Goal: Navigation & Orientation: Find specific page/section

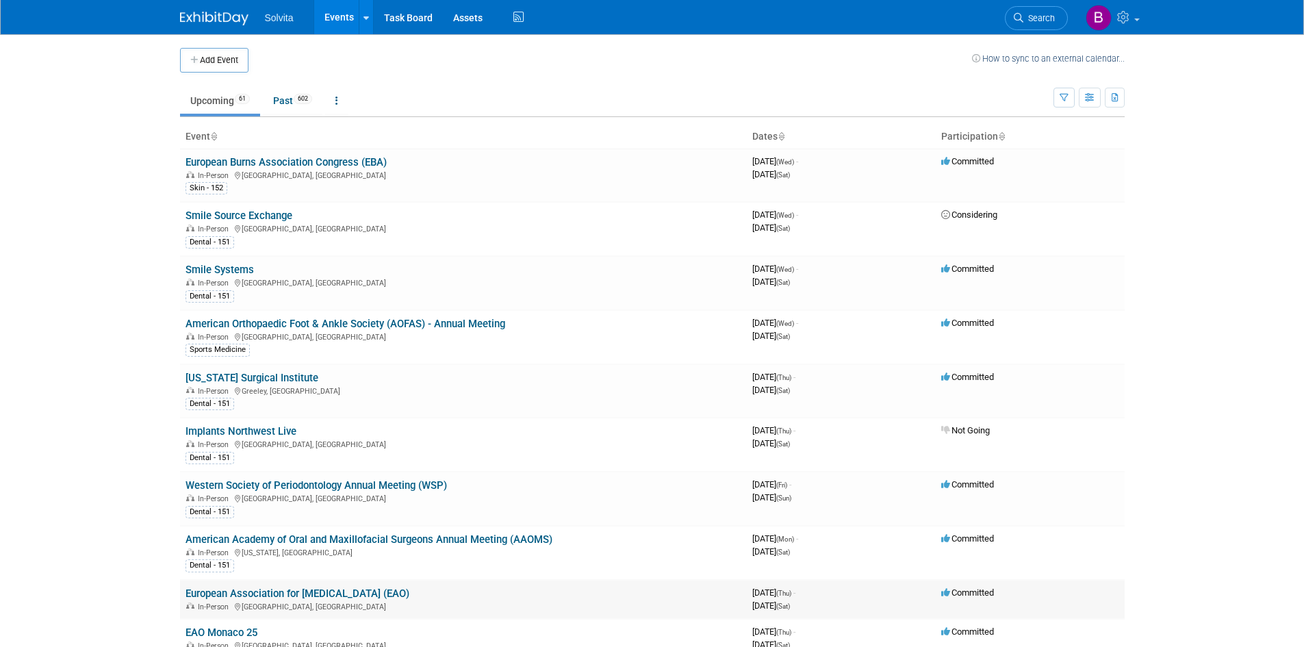
click at [318, 594] on link "European Association for [MEDICAL_DATA] (EAO)" at bounding box center [298, 593] width 224 height 12
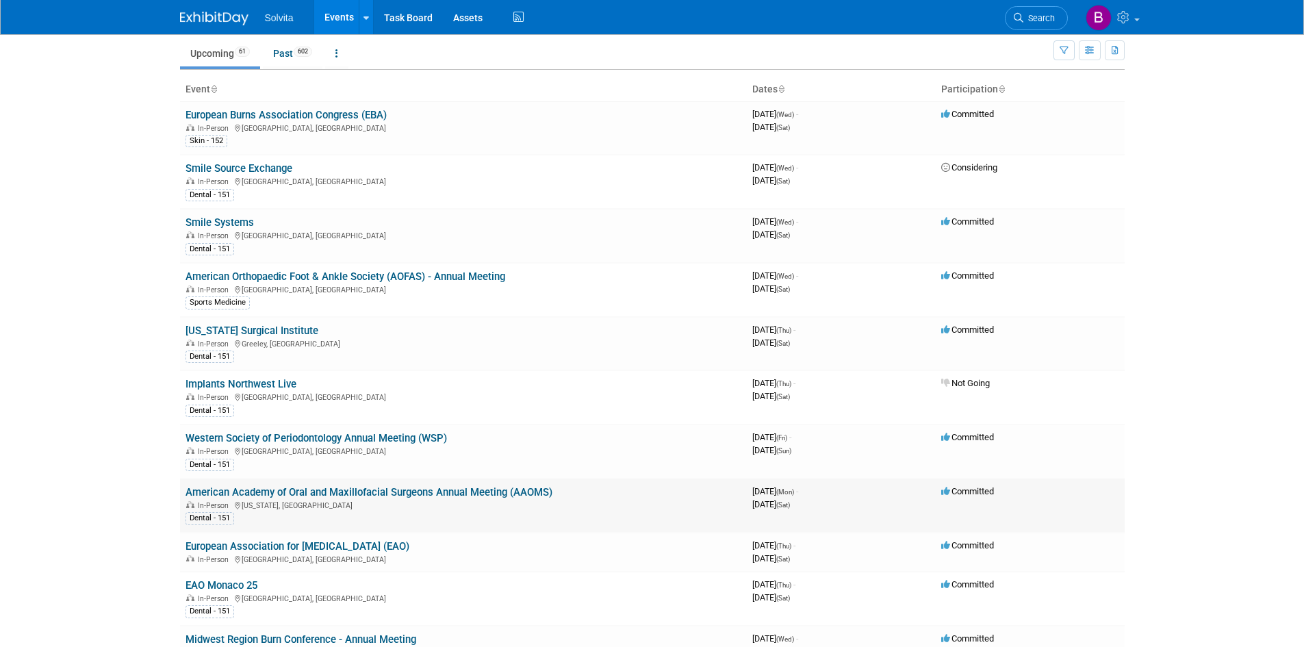
scroll to position [68, 0]
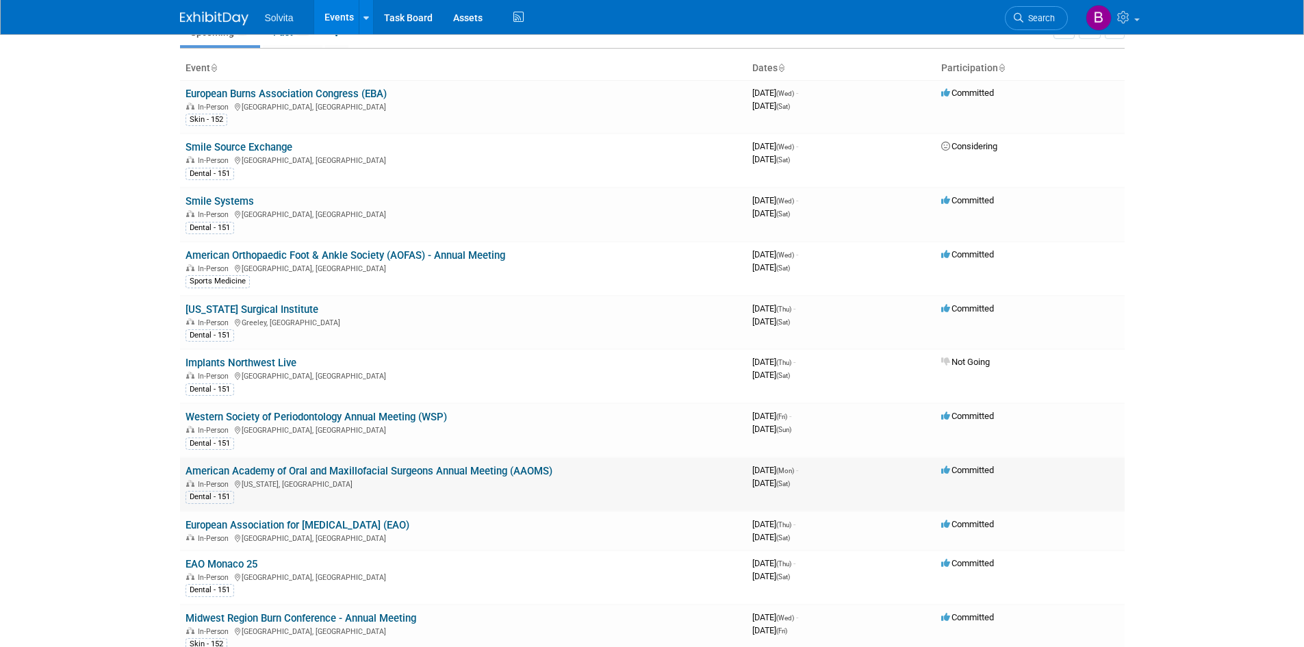
click at [305, 468] on link "American Academy of Oral and Maxillofacial Surgeons Annual Meeting (AAOMS)" at bounding box center [369, 471] width 367 height 12
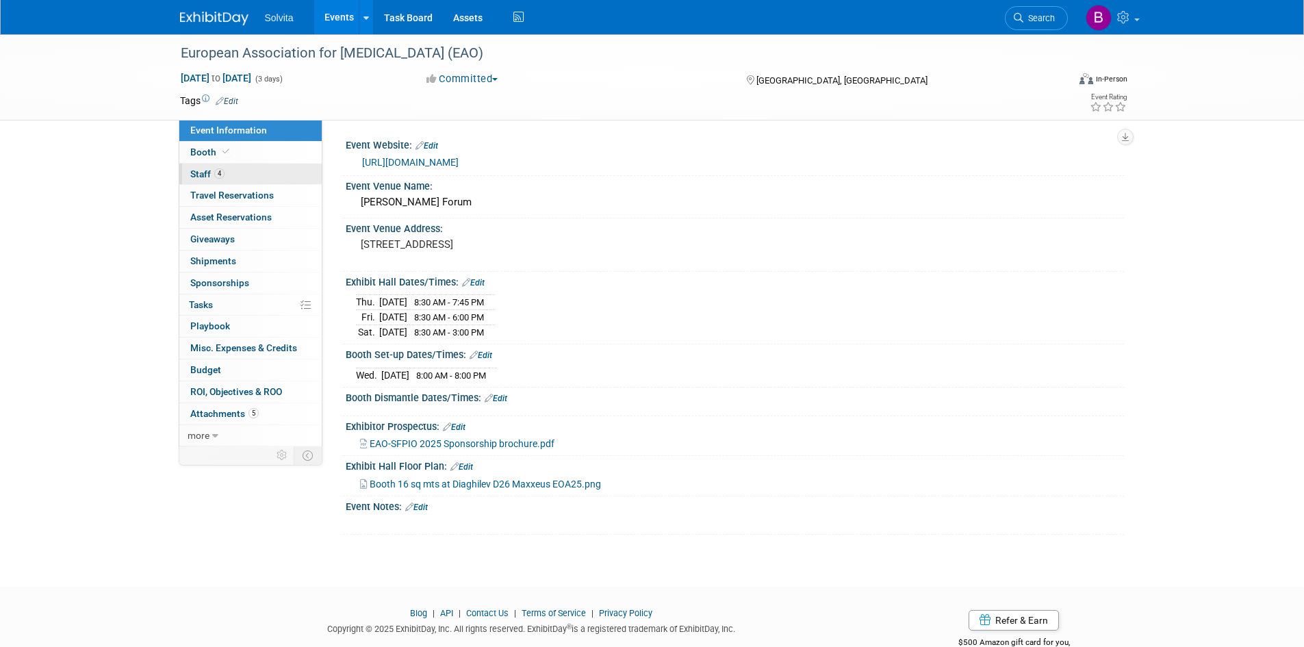
click at [225, 173] on link "4 Staff 4" at bounding box center [250, 174] width 142 height 21
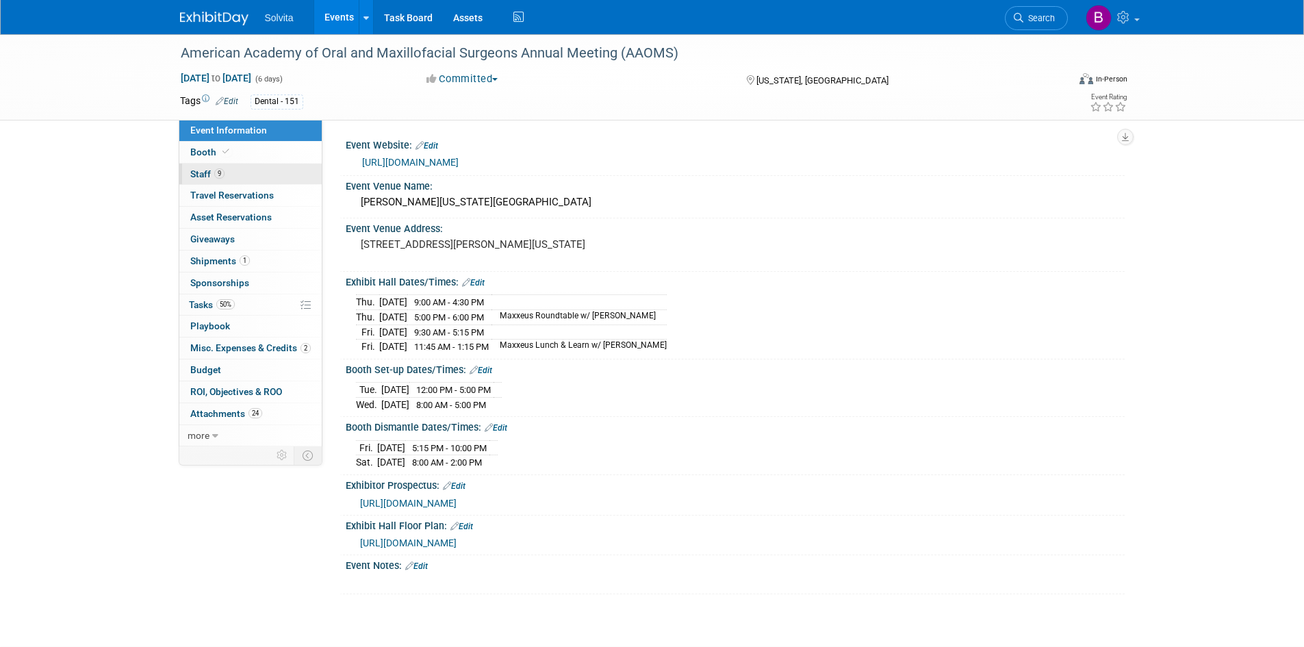
click at [223, 175] on span "9" at bounding box center [219, 173] width 10 height 10
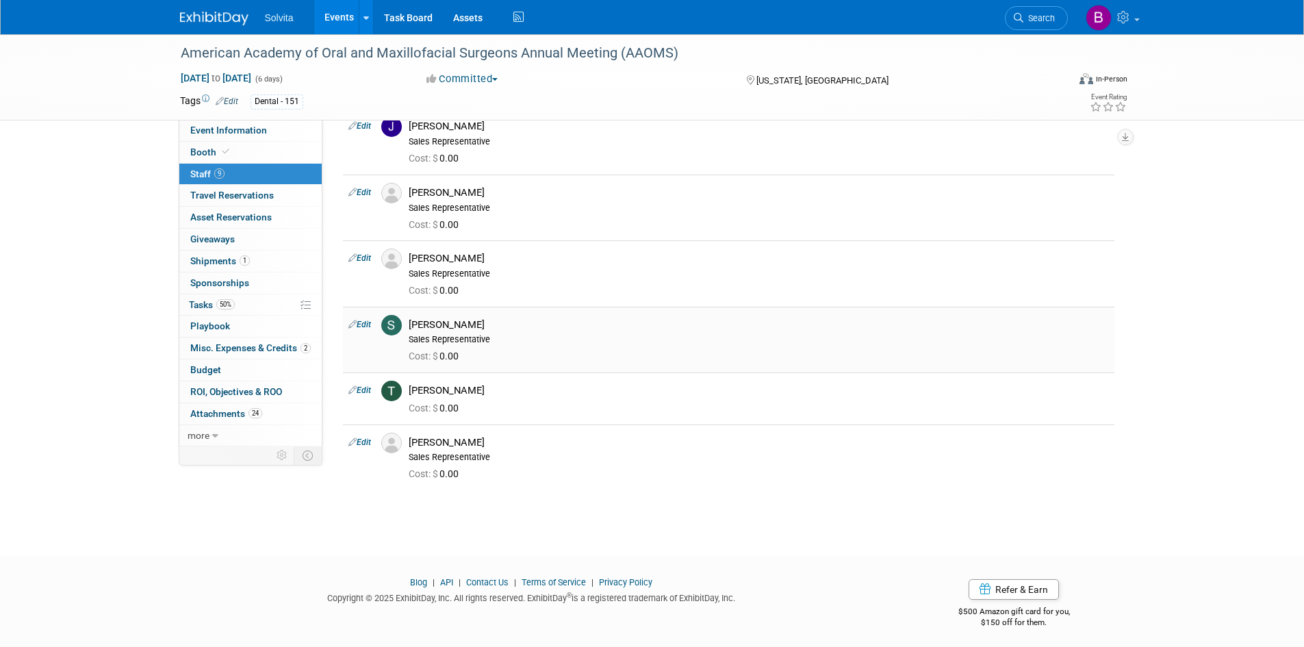
scroll to position [226, 0]
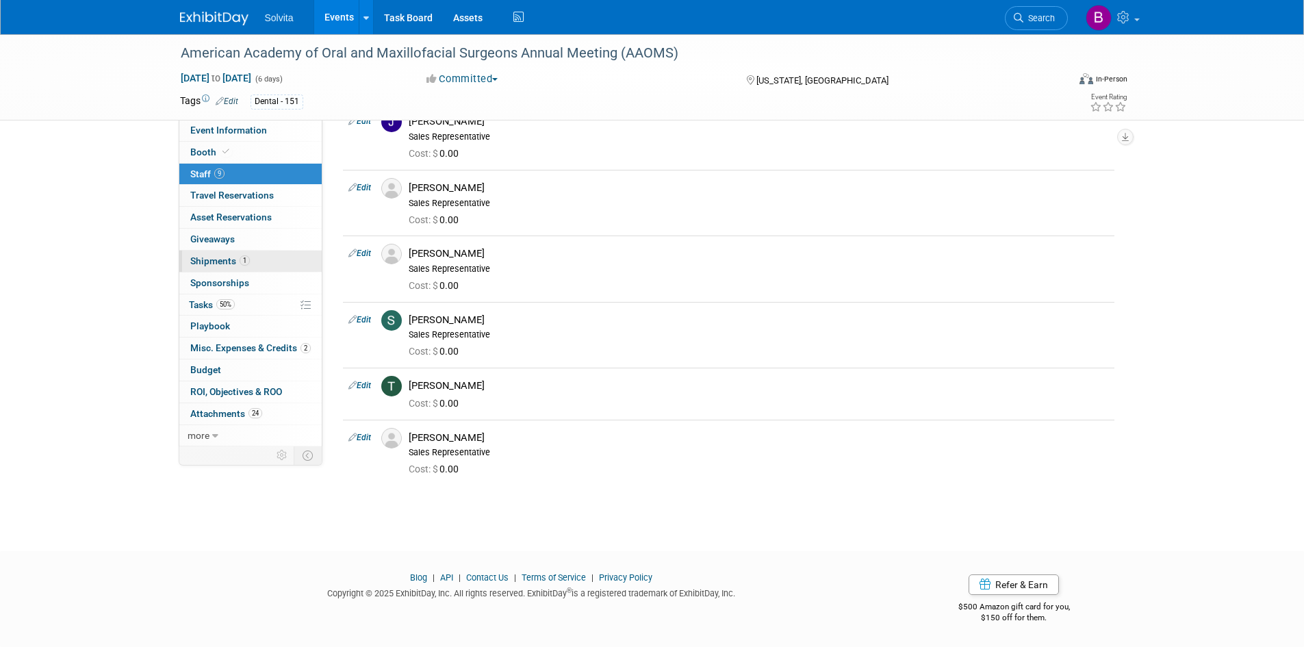
click at [221, 262] on span "Shipments 1" at bounding box center [220, 260] width 60 height 11
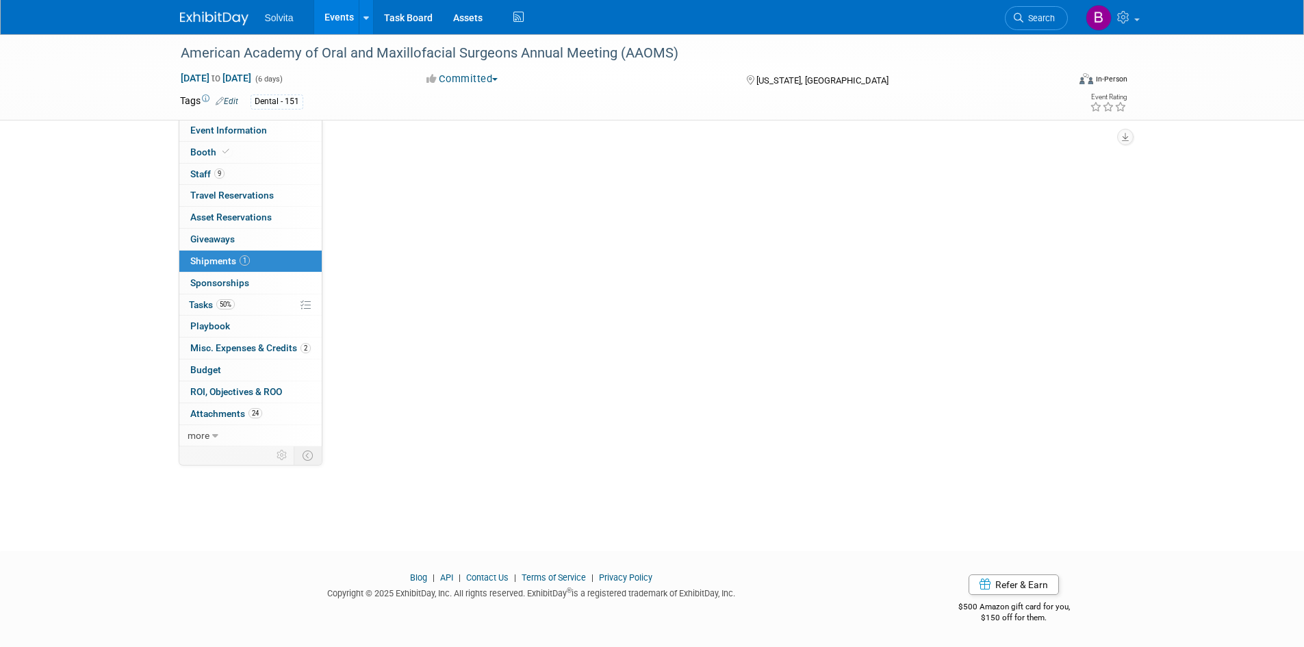
scroll to position [0, 0]
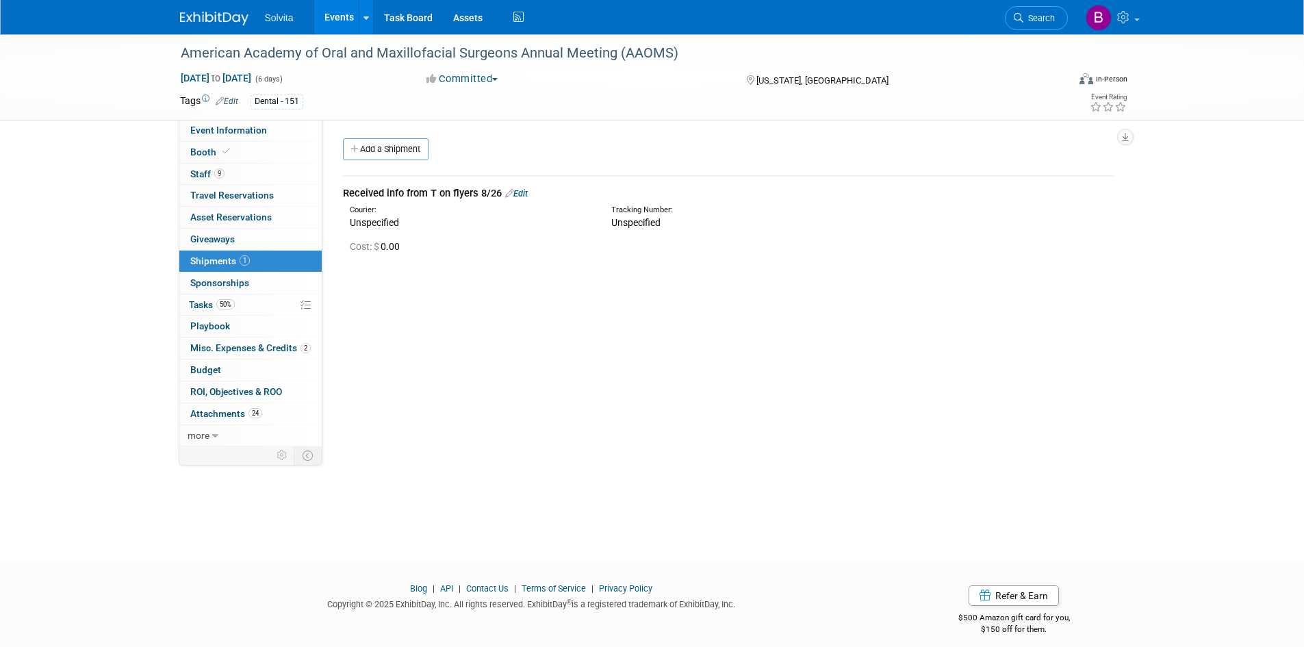
click at [194, 16] on img at bounding box center [214, 19] width 68 height 14
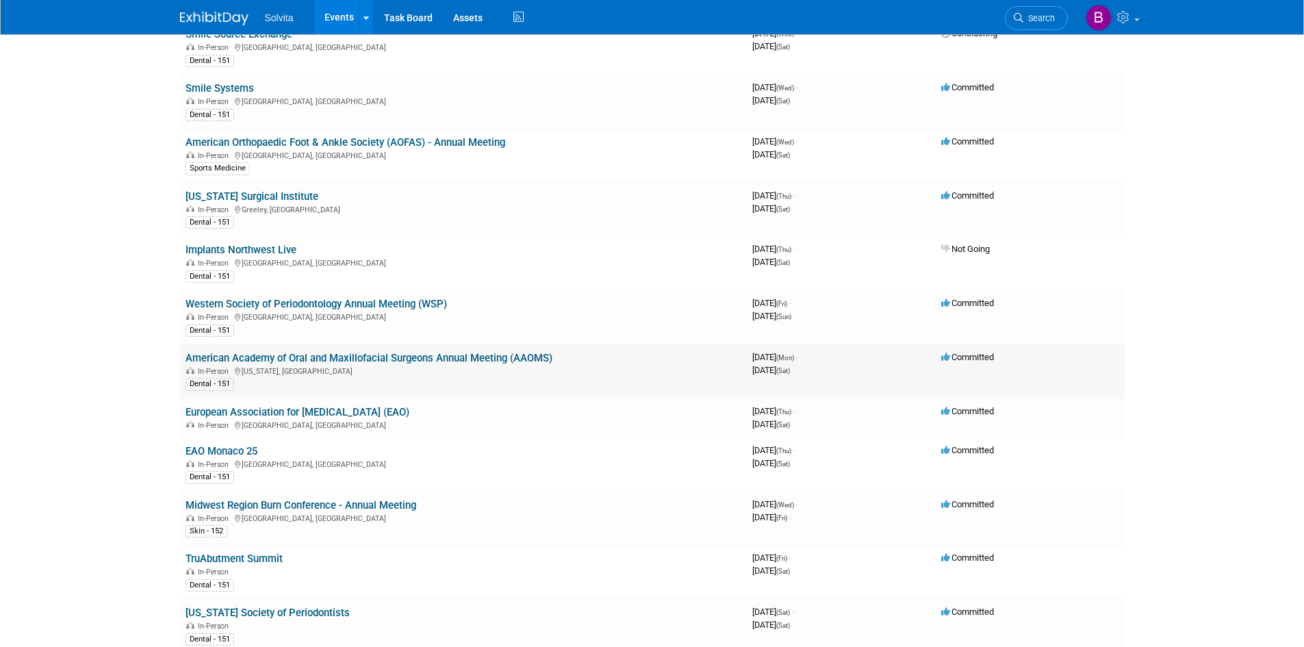
scroll to position [205, 0]
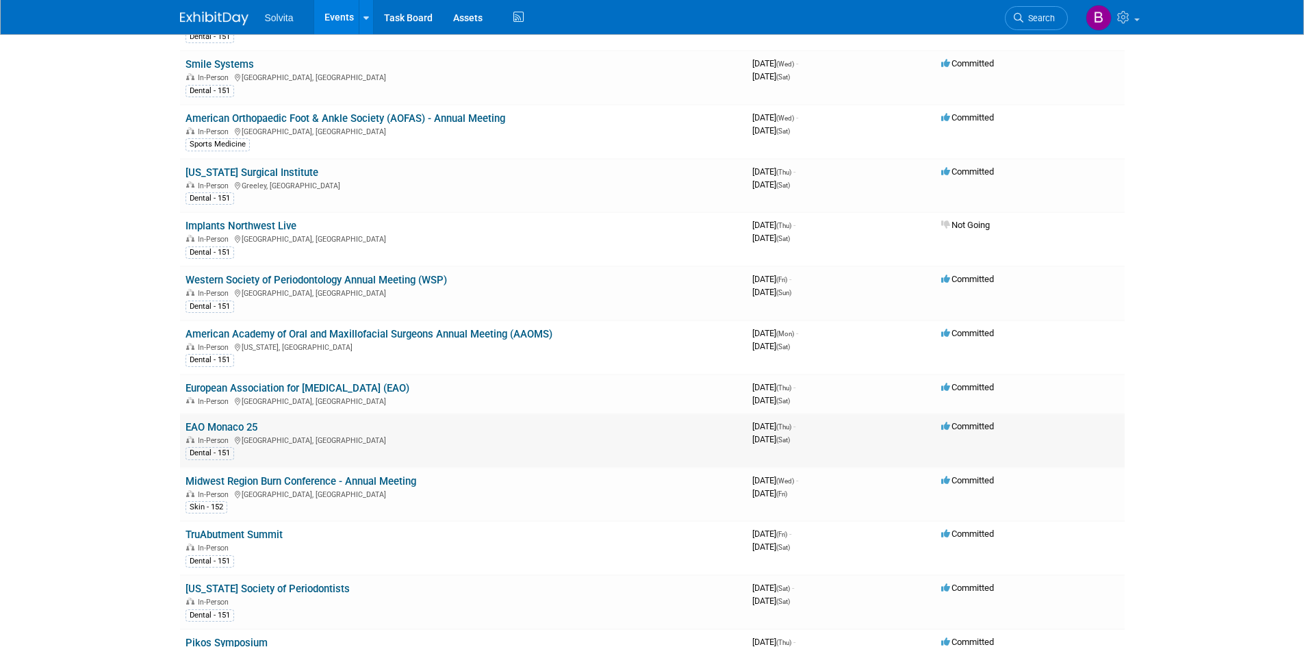
click at [240, 426] on link "EAO Monaco 25" at bounding box center [222, 427] width 72 height 12
drag, startPoint x: 253, startPoint y: 441, endPoint x: 215, endPoint y: 422, distance: 42.2
click at [215, 422] on td "EAO Monaco 25 In-Person Monaco, Monaco Dental - 151" at bounding box center [463, 440] width 567 height 54
click at [290, 392] on link "European Association for [MEDICAL_DATA] (EAO)" at bounding box center [298, 388] width 224 height 12
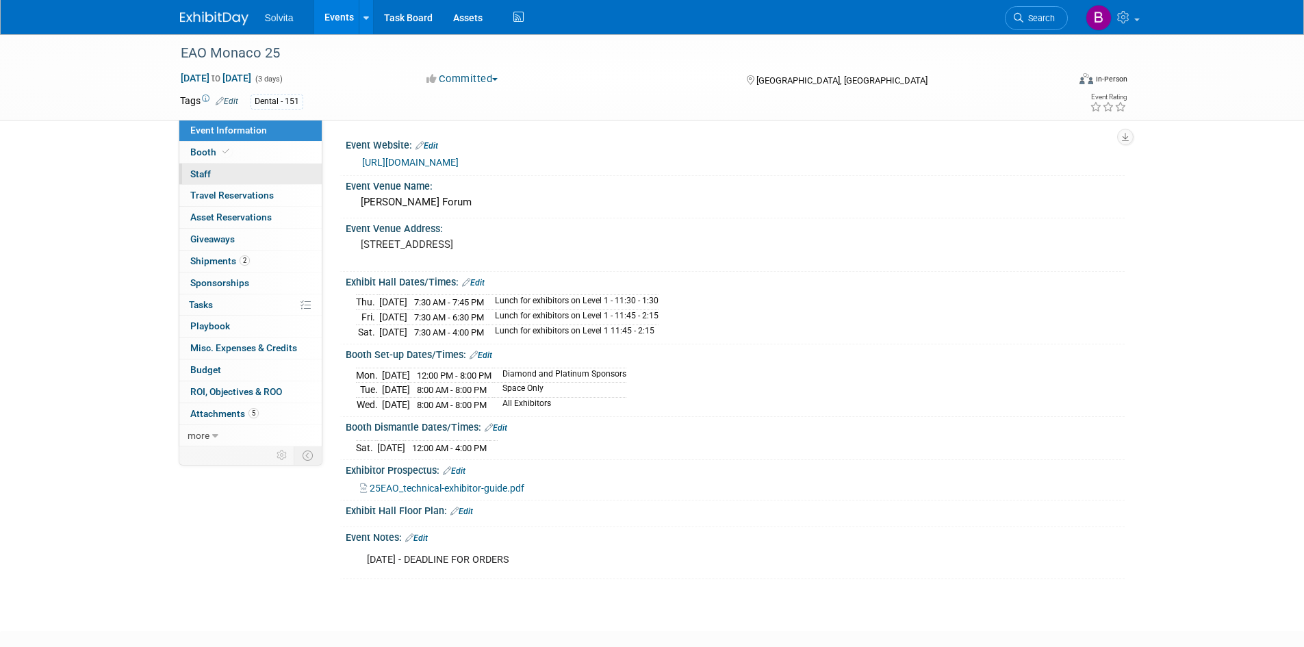
click at [221, 175] on link "0 Staff 0" at bounding box center [250, 174] width 142 height 21
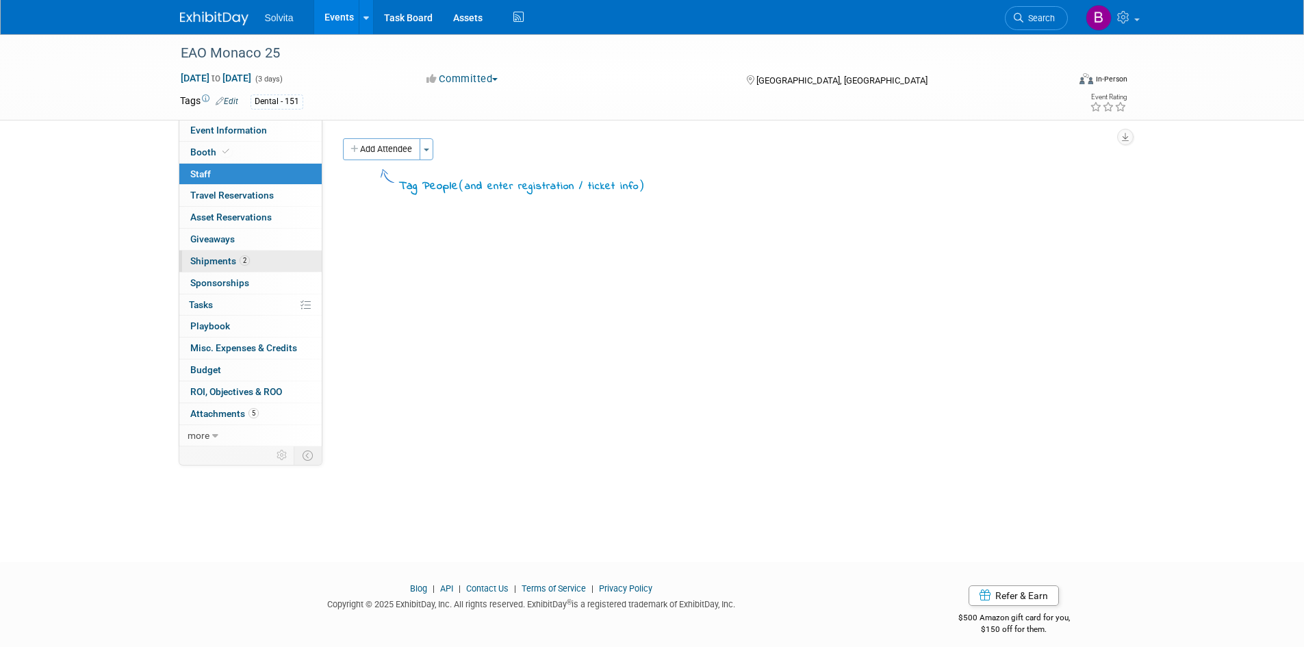
click at [219, 253] on link "2 Shipments 2" at bounding box center [250, 261] width 142 height 21
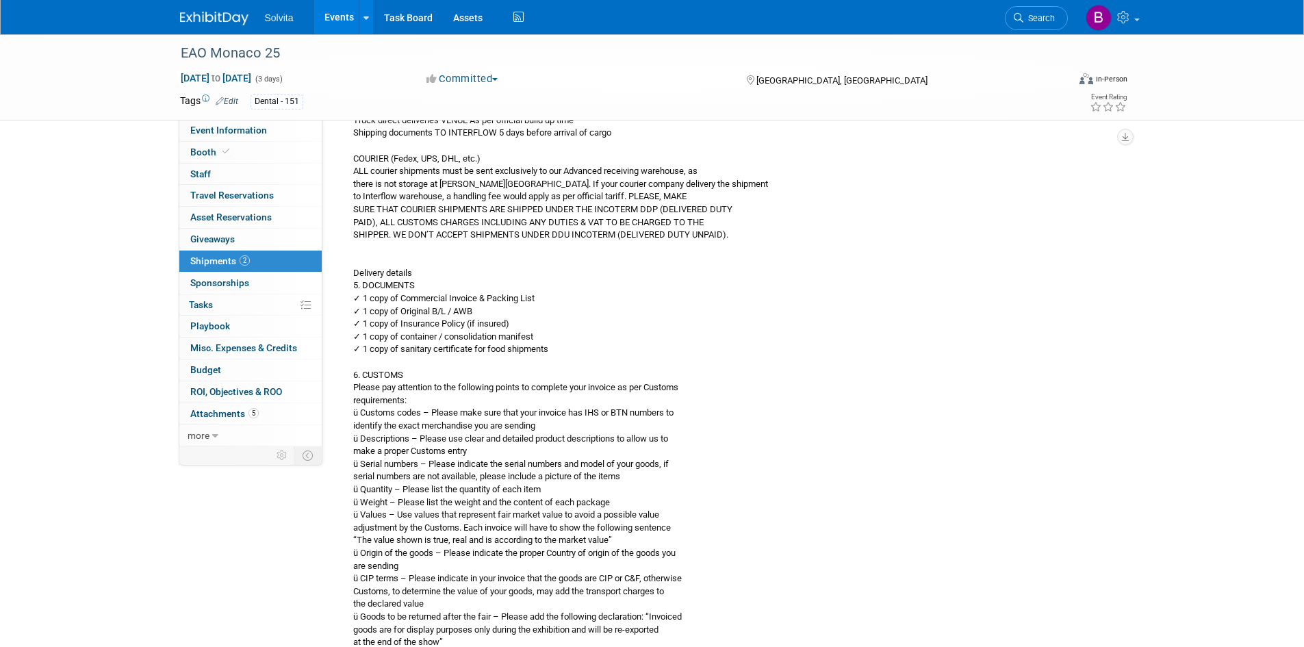
scroll to position [205, 0]
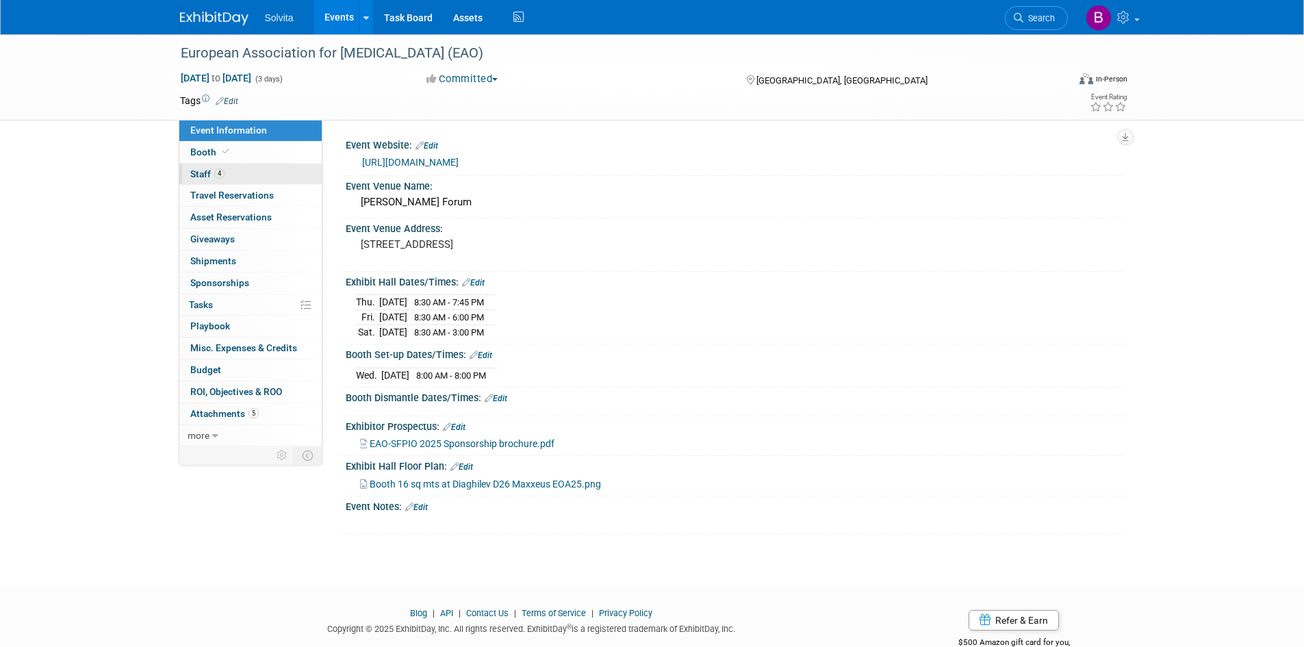
click at [212, 179] on link "4 Staff 4" at bounding box center [250, 174] width 142 height 21
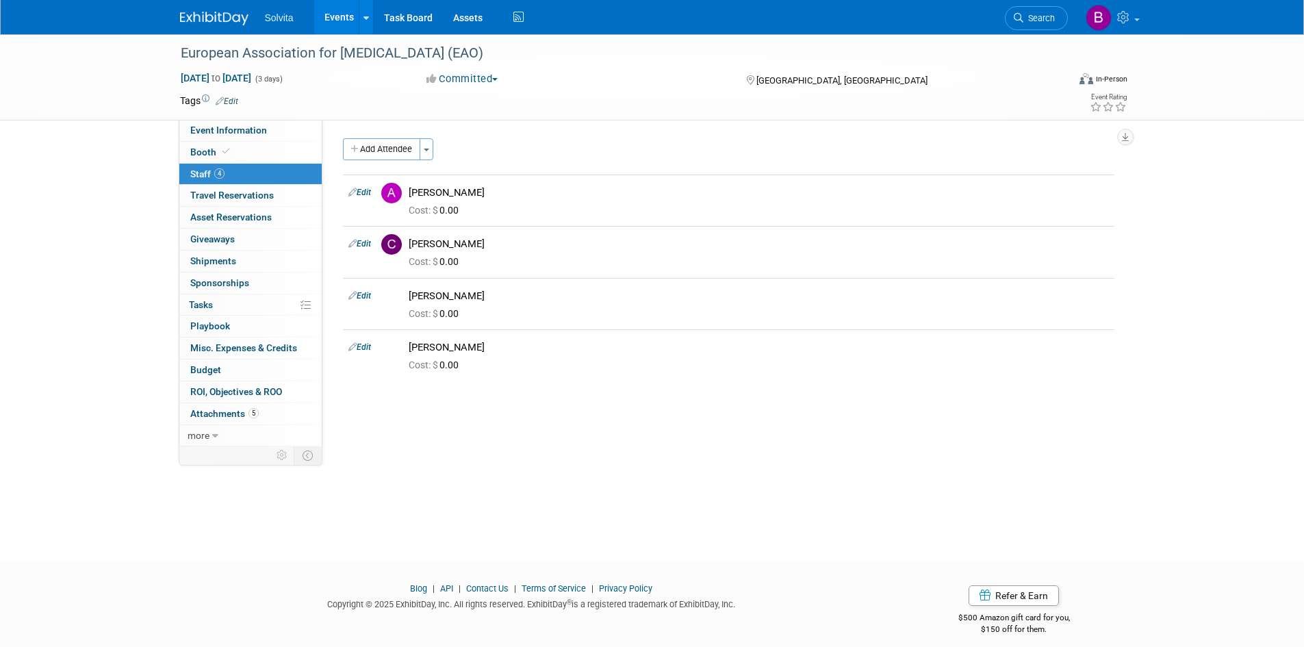
click at [238, 12] on img at bounding box center [214, 19] width 68 height 14
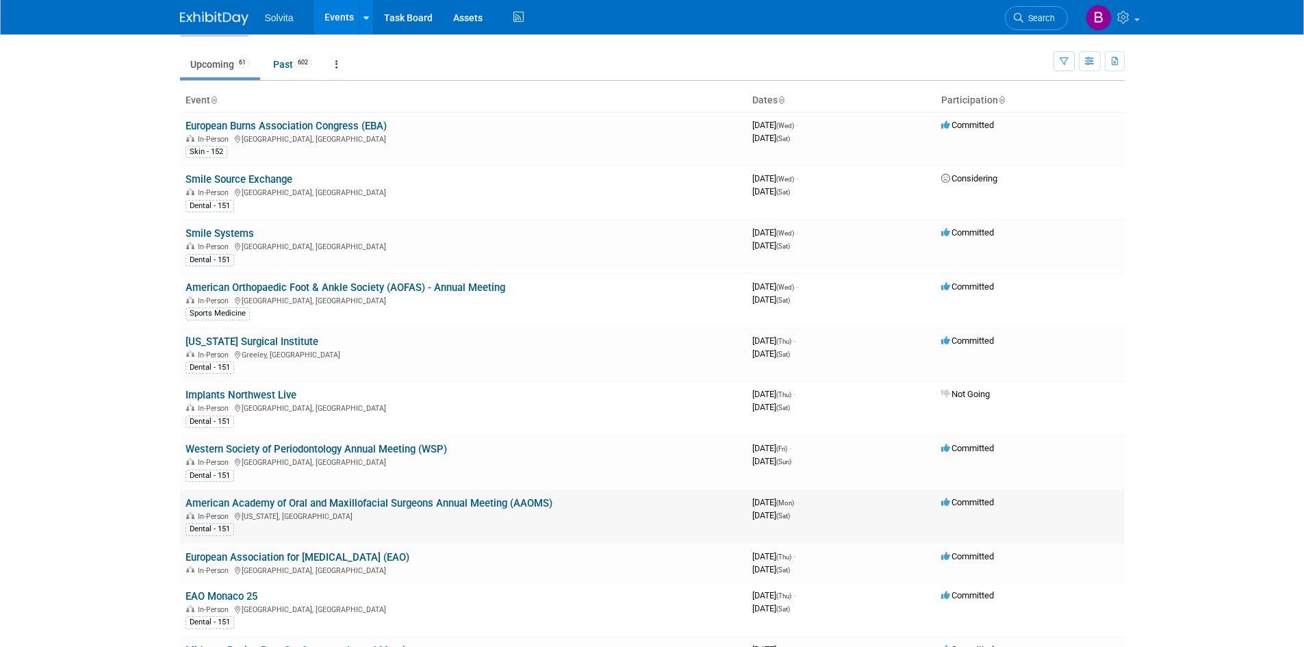
scroll to position [68, 0]
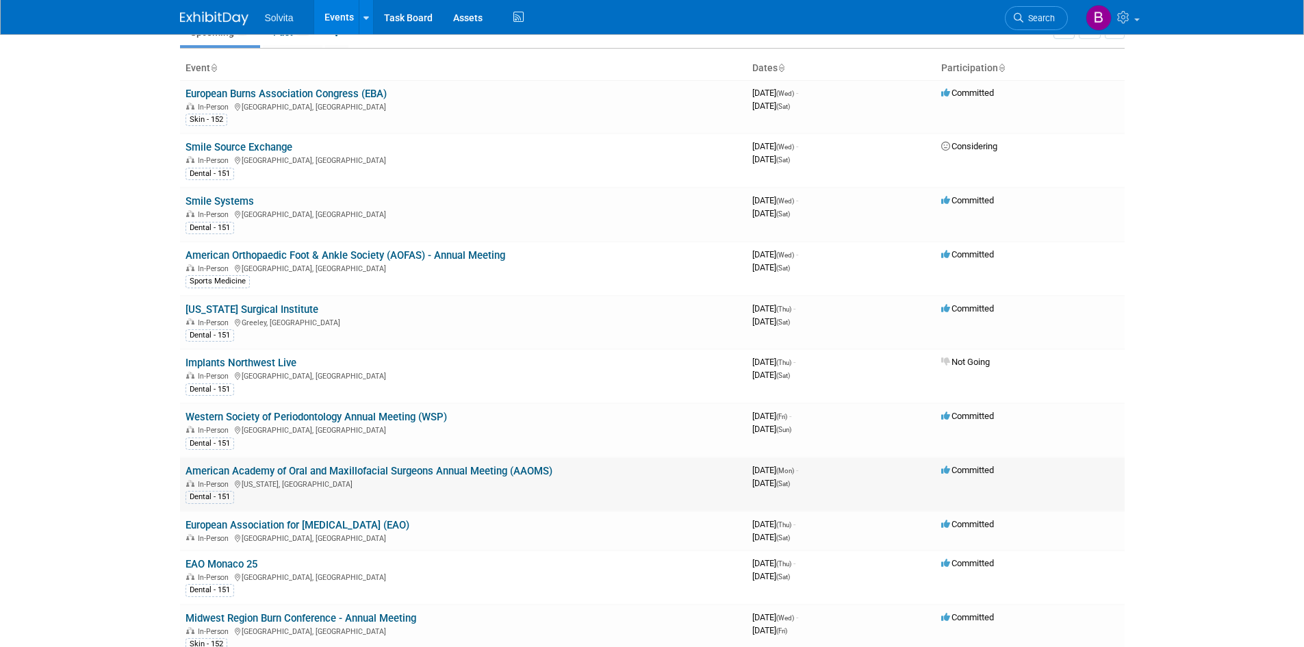
click at [264, 466] on link "American Academy of Oral and Maxillofacial Surgeons Annual Meeting (AAOMS)" at bounding box center [369, 471] width 367 height 12
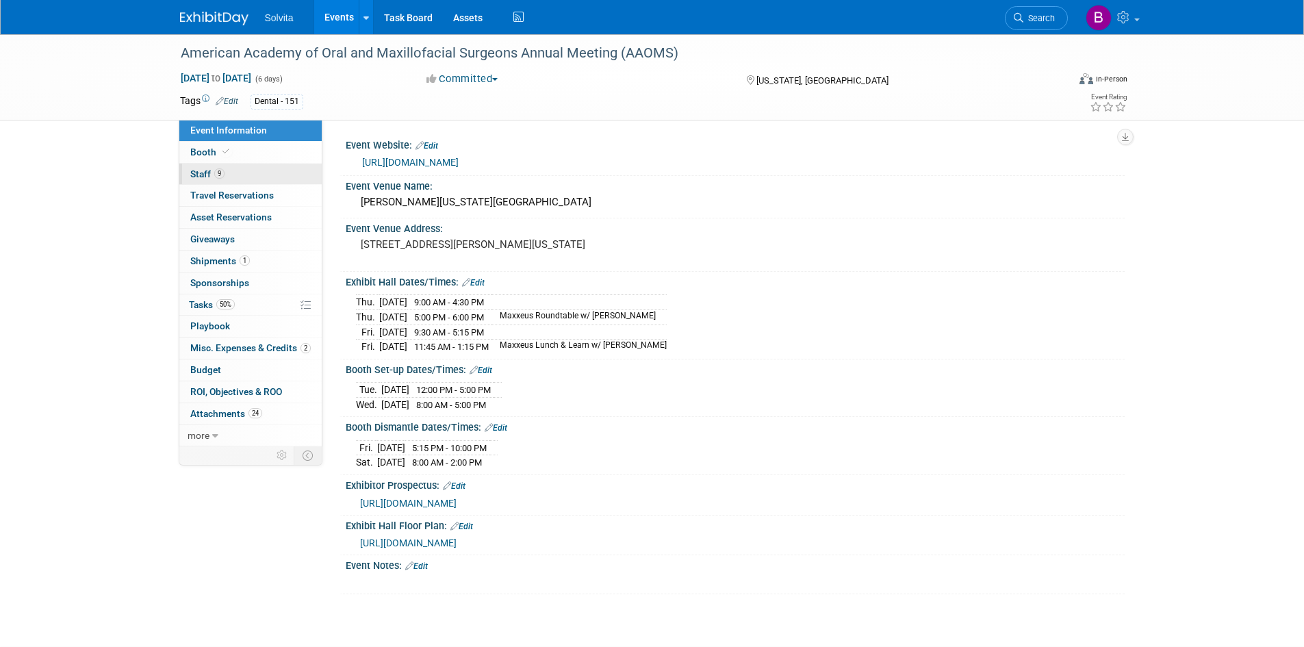
click at [199, 166] on link "9 Staff 9" at bounding box center [250, 174] width 142 height 21
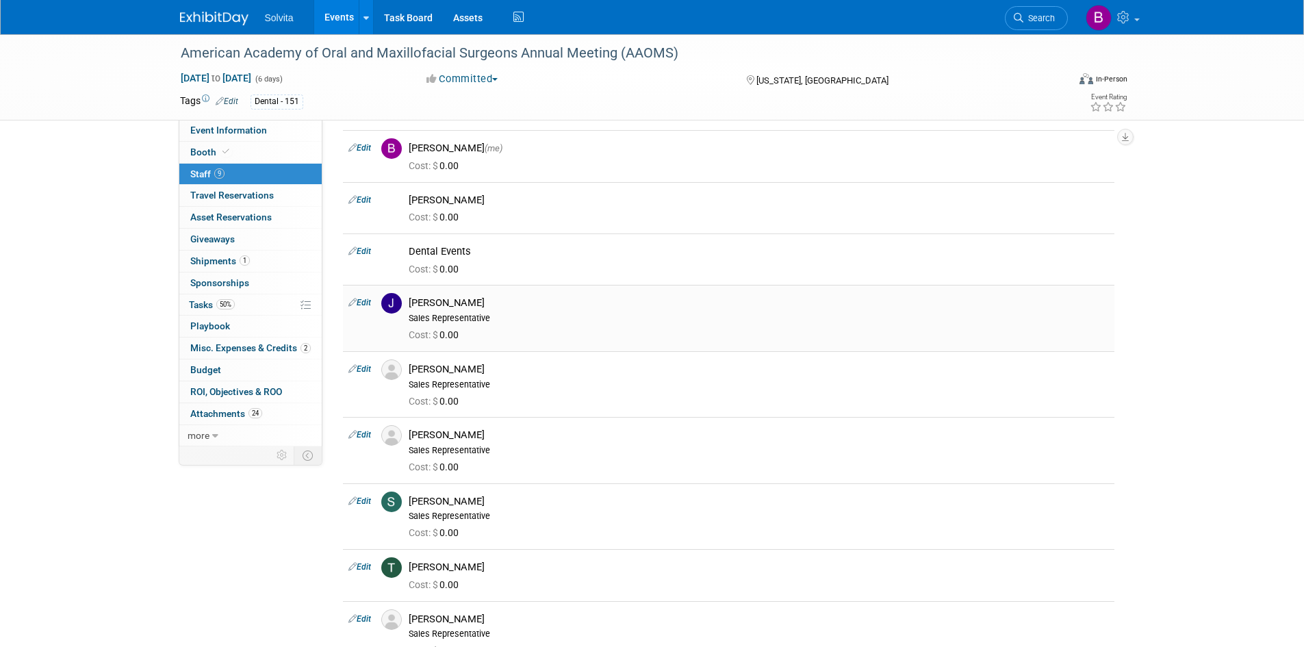
scroll to position [68, 0]
